Goal: Entertainment & Leisure: Consume media (video, audio)

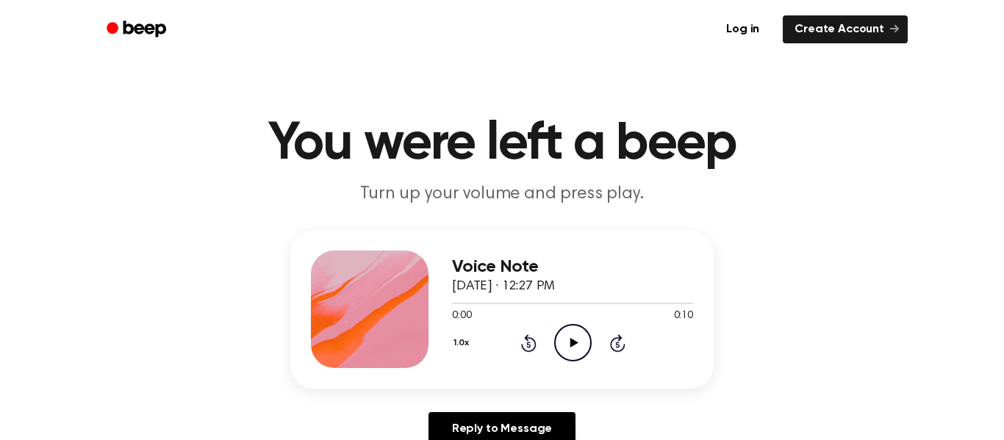
click at [560, 344] on icon "Play Audio" at bounding box center [572, 342] width 37 height 37
click at [566, 344] on icon "Play Audio" at bounding box center [572, 342] width 37 height 37
click at [568, 328] on icon "Play Audio" at bounding box center [572, 342] width 37 height 37
click at [558, 338] on icon "Play Audio" at bounding box center [572, 342] width 37 height 37
click at [552, 336] on div "1.0x Rewind 5 seconds Play Audio Skip 5 seconds" at bounding box center [572, 342] width 241 height 37
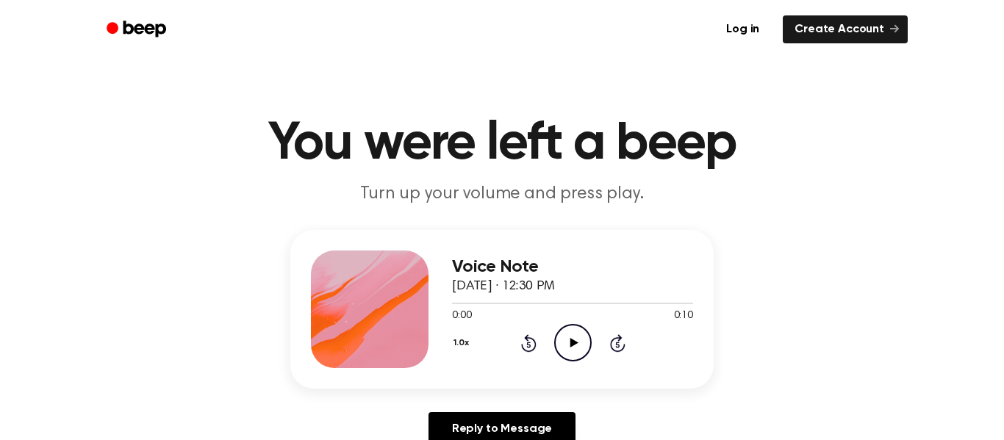
click at [564, 337] on icon "Play Audio" at bounding box center [572, 342] width 37 height 37
click at [561, 330] on icon "Play Audio" at bounding box center [572, 342] width 37 height 37
click at [559, 336] on icon "Play Audio" at bounding box center [572, 342] width 37 height 37
click at [572, 352] on icon "Play Audio" at bounding box center [572, 342] width 37 height 37
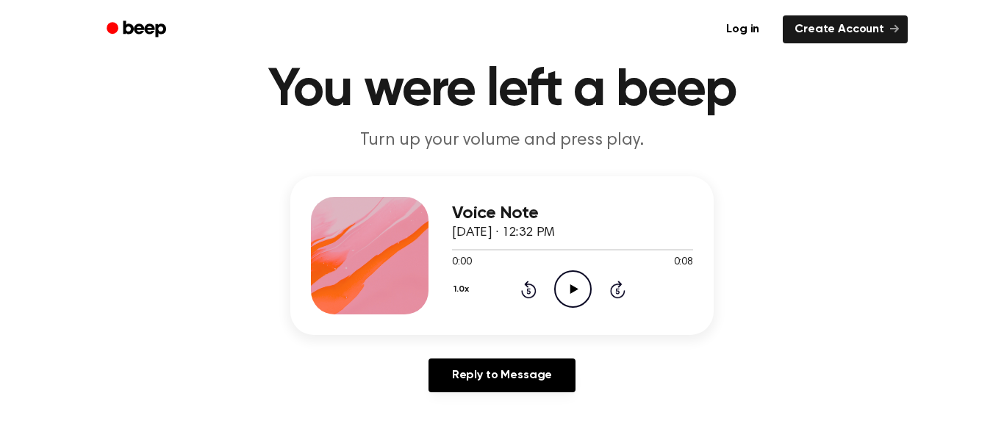
scroll to position [54, 0]
click at [572, 298] on icon "Play Audio" at bounding box center [572, 288] width 37 height 37
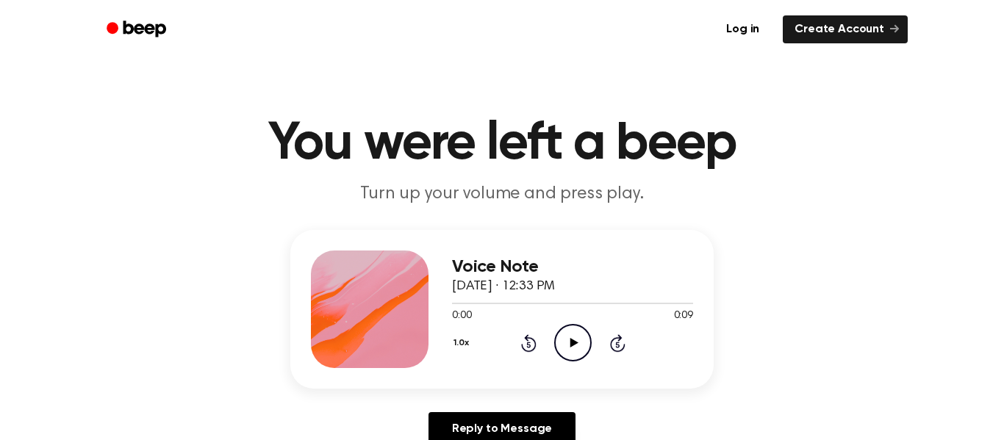
click at [574, 345] on icon "Play Audio" at bounding box center [572, 342] width 37 height 37
click at [574, 341] on icon "Play Audio" at bounding box center [572, 342] width 37 height 37
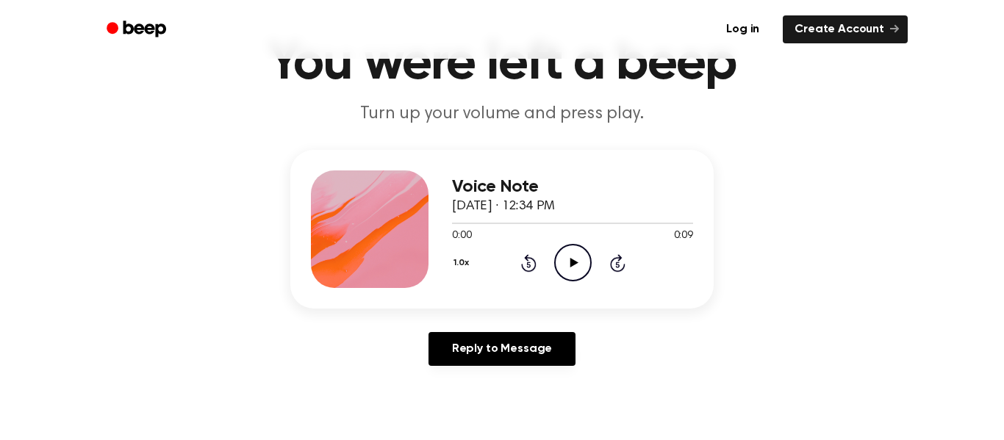
click at [570, 263] on icon at bounding box center [573, 263] width 8 height 10
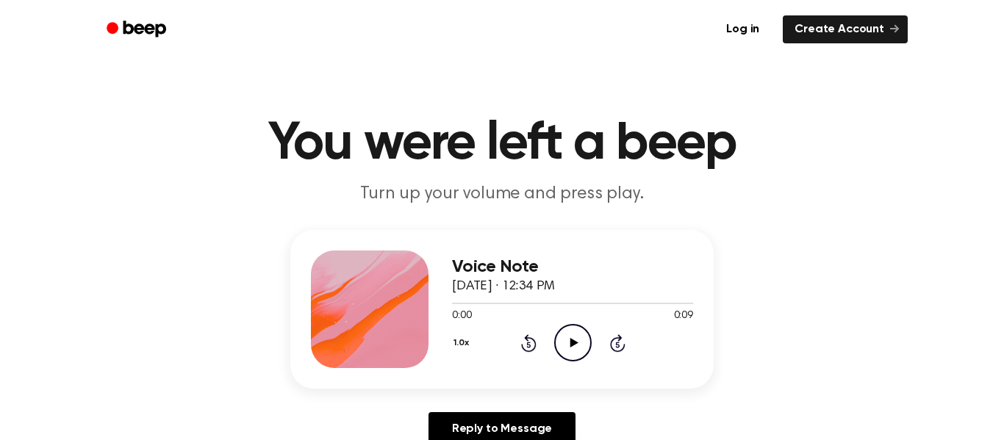
click at [571, 338] on icon "Play Audio" at bounding box center [572, 342] width 37 height 37
click at [574, 337] on icon "Play Audio" at bounding box center [572, 342] width 37 height 37
click at [577, 326] on circle at bounding box center [573, 343] width 36 height 36
click at [564, 343] on icon "Play Audio" at bounding box center [572, 342] width 37 height 37
click at [564, 343] on icon "Pause Audio" at bounding box center [572, 342] width 37 height 37
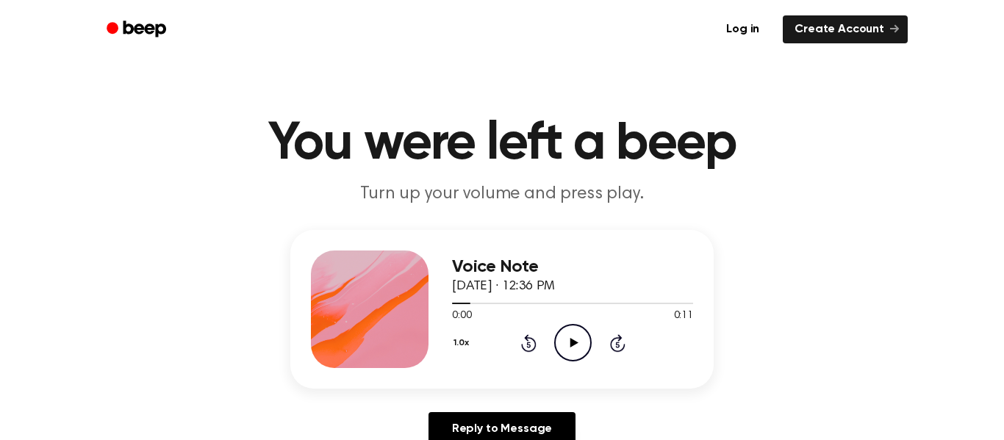
click at [574, 340] on icon "Play Audio" at bounding box center [572, 342] width 37 height 37
click at [573, 335] on icon "Play Audio" at bounding box center [572, 342] width 37 height 37
click at [585, 345] on icon "Play Audio" at bounding box center [572, 342] width 37 height 37
click at [572, 332] on icon "Play Audio" at bounding box center [572, 342] width 37 height 37
click at [580, 352] on icon "Play Audio" at bounding box center [572, 342] width 37 height 37
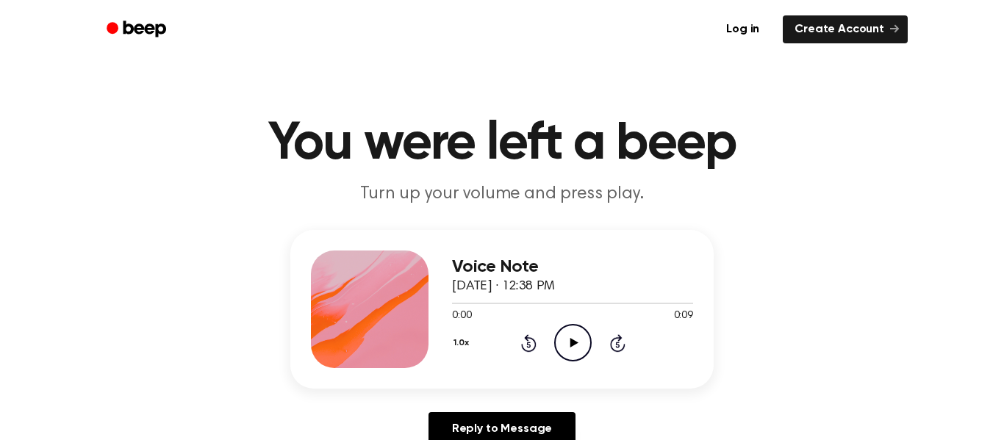
click at [579, 353] on icon "Play Audio" at bounding box center [572, 342] width 37 height 37
click at [569, 345] on icon "Play Audio" at bounding box center [572, 342] width 37 height 37
